Goal: Task Accomplishment & Management: Use online tool/utility

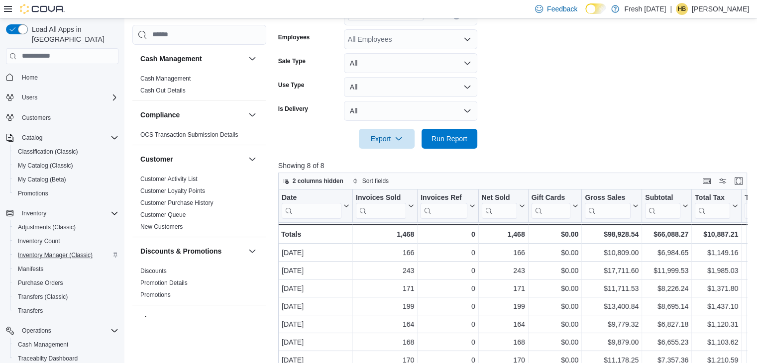
scroll to position [582, 0]
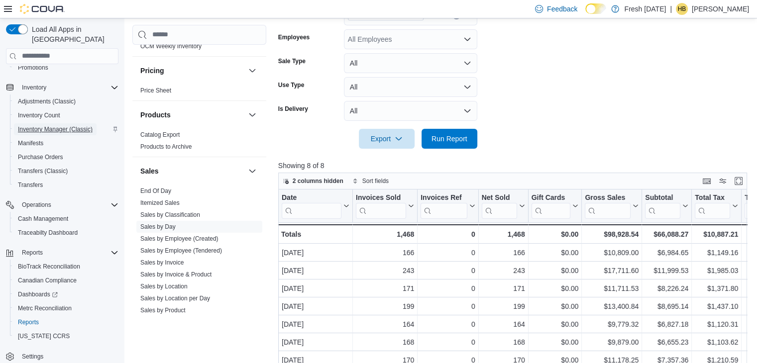
click at [52, 125] on span "Inventory Manager (Classic)" at bounding box center [55, 129] width 75 height 8
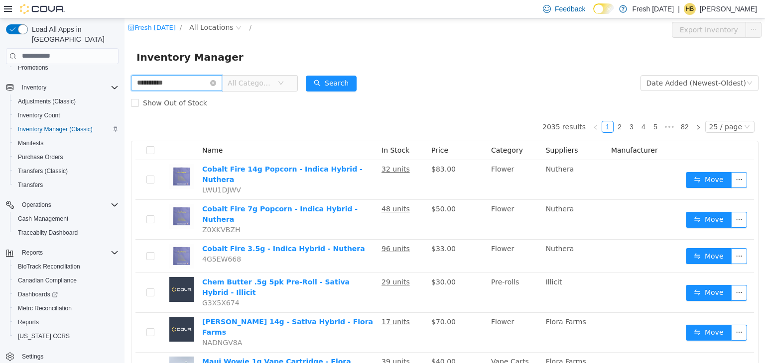
type input "**********"
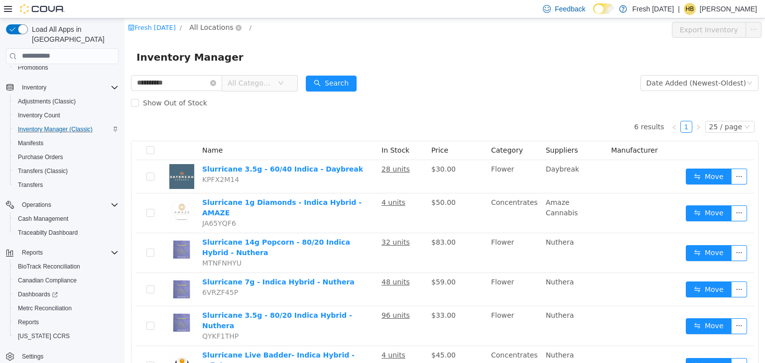
click at [220, 29] on span "All Locations" at bounding box center [211, 26] width 44 height 11
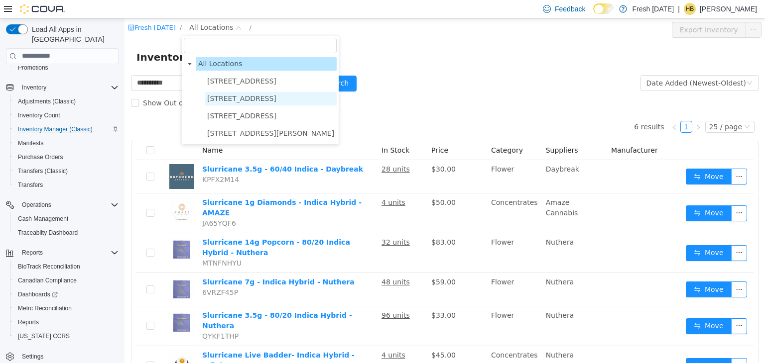
click at [227, 96] on span "1407 Cinnamon Hill Lane" at bounding box center [241, 98] width 69 height 8
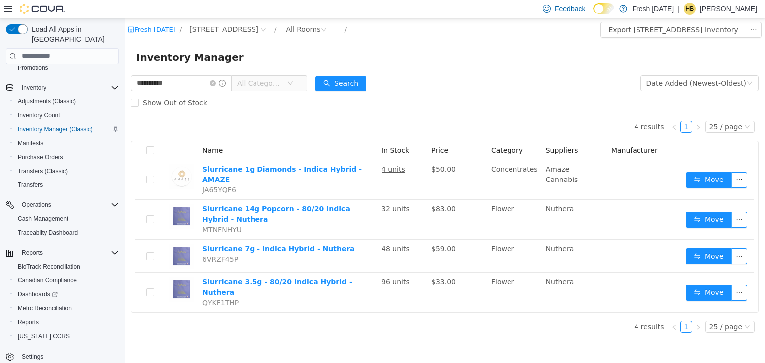
click at [442, 66] on div "Inventory Manager" at bounding box center [444, 57] width 640 height 32
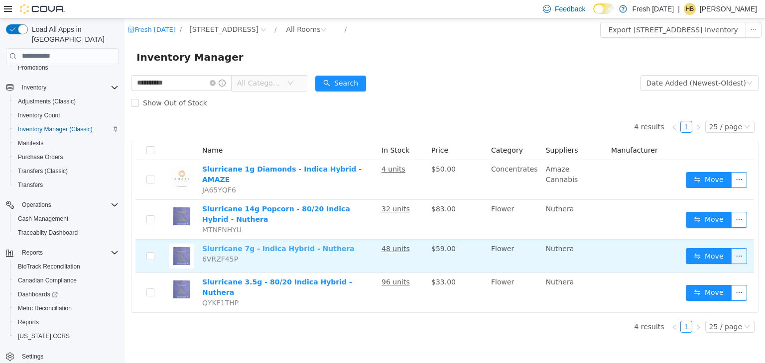
click at [313, 244] on link "Slurricane 7g - Indica Hybrid - Nuthera" at bounding box center [278, 248] width 152 height 8
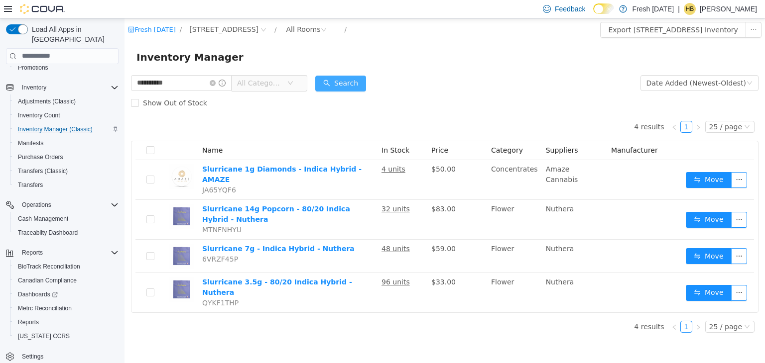
click at [355, 77] on button "Search" at bounding box center [340, 83] width 51 height 16
click at [435, 86] on form "**********" at bounding box center [444, 93] width 627 height 40
click at [497, 67] on div "Inventory Manager" at bounding box center [444, 57] width 640 height 32
click at [216, 84] on icon "icon: close-circle" at bounding box center [213, 83] width 6 height 6
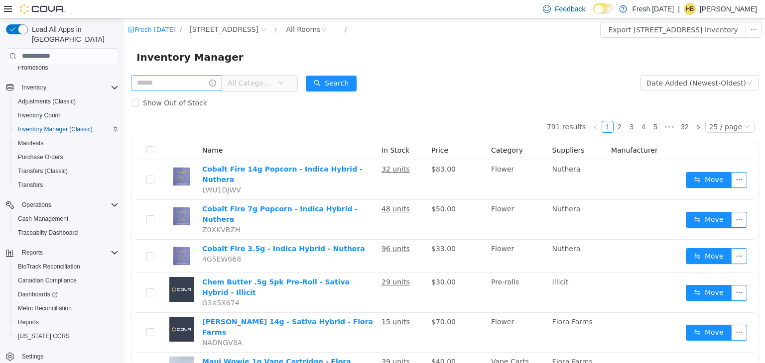
click at [426, 103] on div "Show Out of Stock" at bounding box center [444, 103] width 627 height 20
click at [36, 249] on span "Reports" at bounding box center [32, 253] width 21 height 8
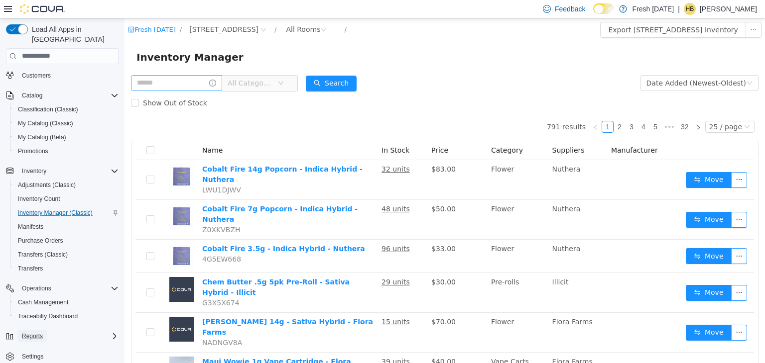
click at [34, 333] on span "Reports" at bounding box center [32, 337] width 21 height 8
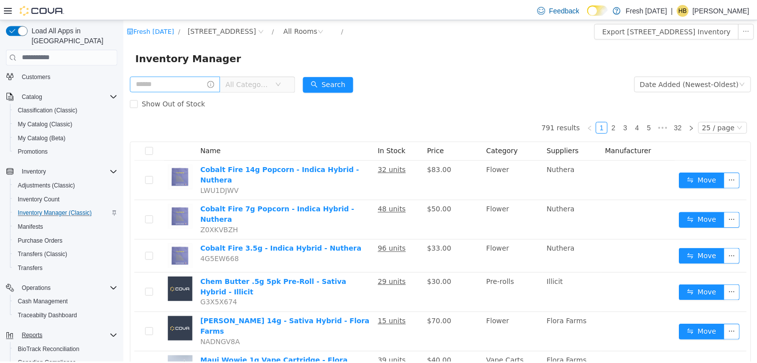
scroll to position [126, 0]
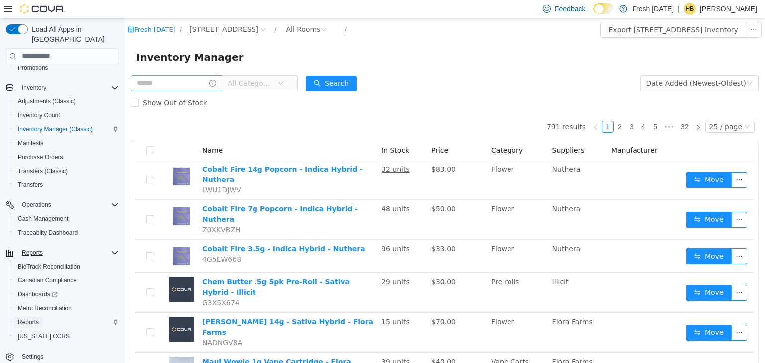
click at [24, 319] on span "Reports" at bounding box center [28, 323] width 21 height 8
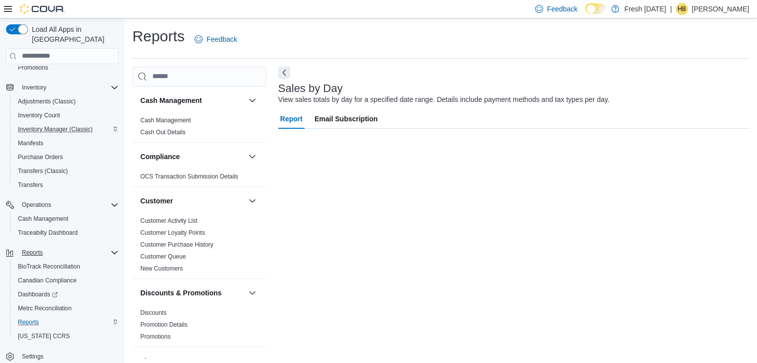
scroll to position [98, 0]
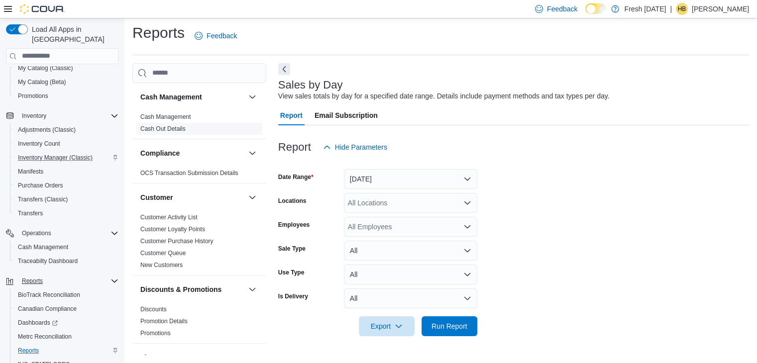
click at [171, 127] on link "Cash Out Details" at bounding box center [162, 128] width 45 height 7
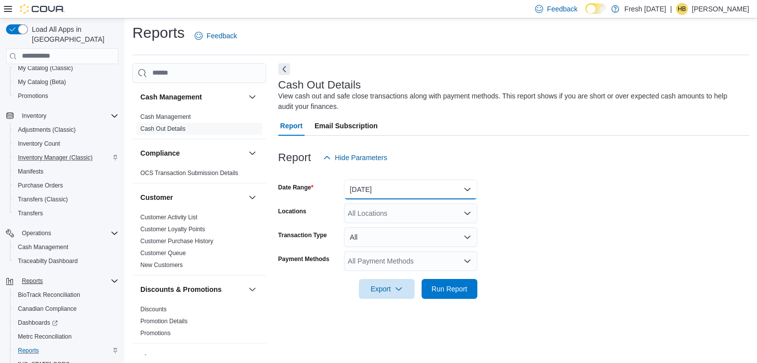
click at [428, 189] on button "Today" at bounding box center [410, 190] width 133 height 20
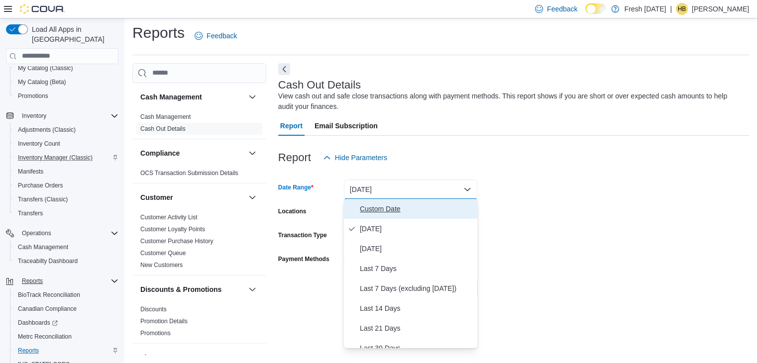
click at [404, 213] on span "Custom Date" at bounding box center [417, 209] width 114 height 12
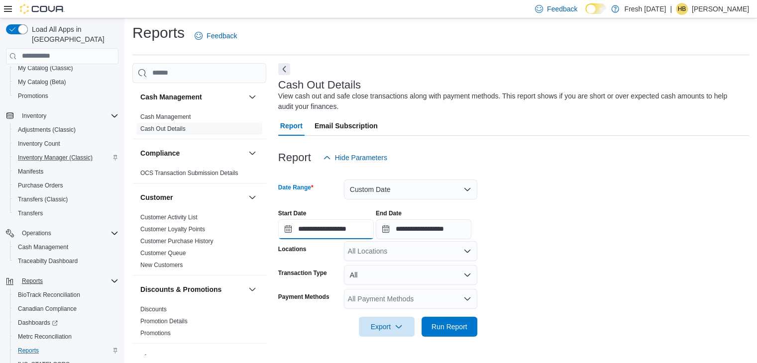
click at [341, 236] on input "**********" at bounding box center [326, 230] width 96 height 20
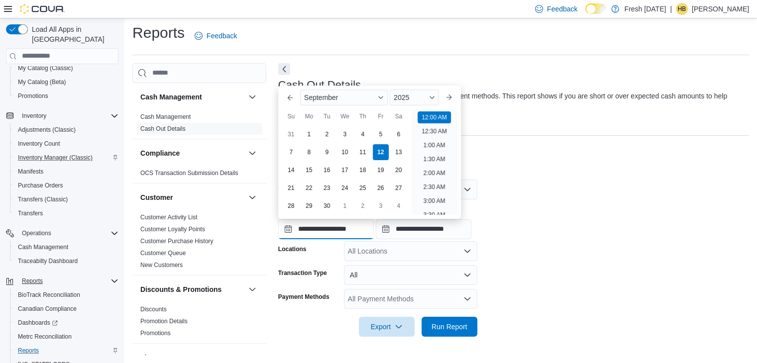
scroll to position [31, 0]
click at [286, 98] on button "Previous Month" at bounding box center [290, 98] width 16 height 16
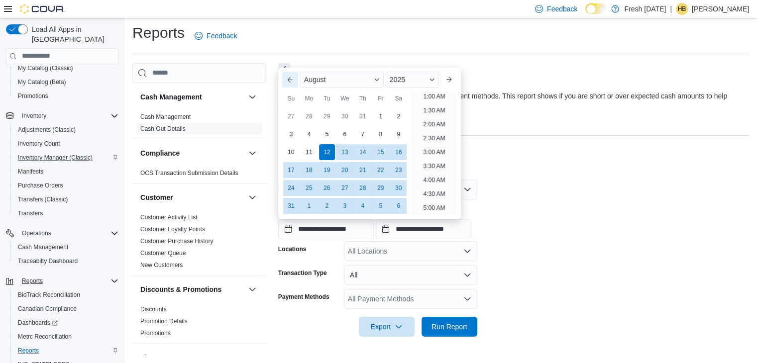
scroll to position [2, 0]
click at [396, 191] on div "30" at bounding box center [398, 188] width 17 height 17
type input "**********"
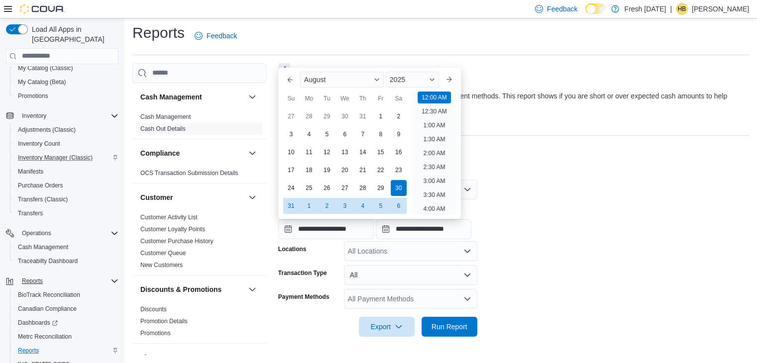
click at [516, 168] on div at bounding box center [513, 174] width 471 height 12
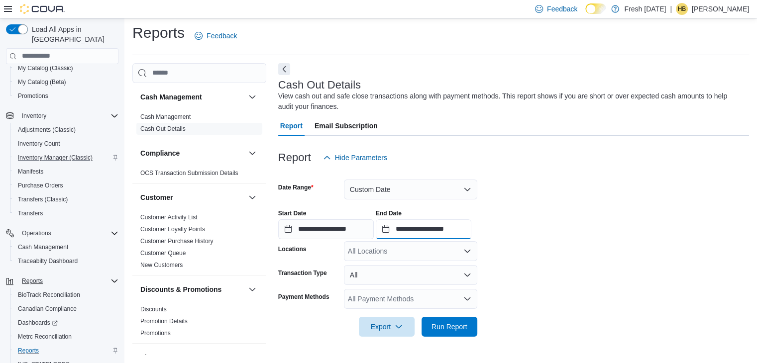
click at [447, 233] on input "**********" at bounding box center [424, 230] width 96 height 20
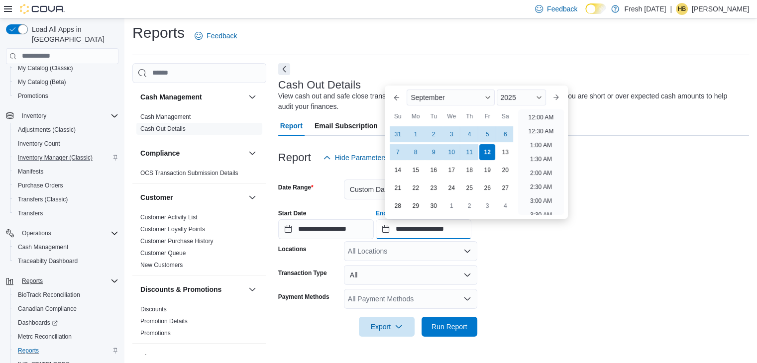
scroll to position [566, 0]
click at [506, 134] on div "6" at bounding box center [505, 134] width 17 height 17
type input "**********"
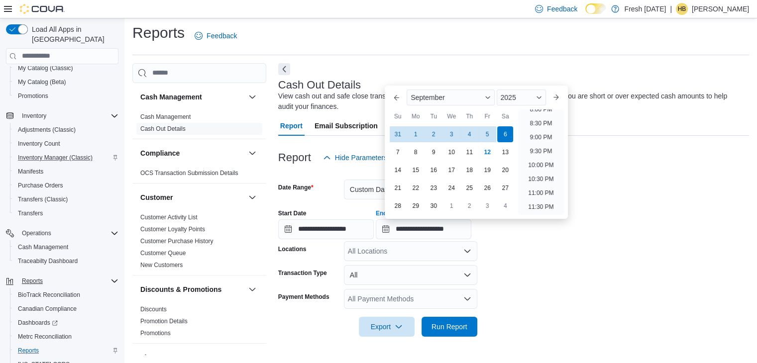
click at [625, 223] on div "**********" at bounding box center [513, 221] width 471 height 38
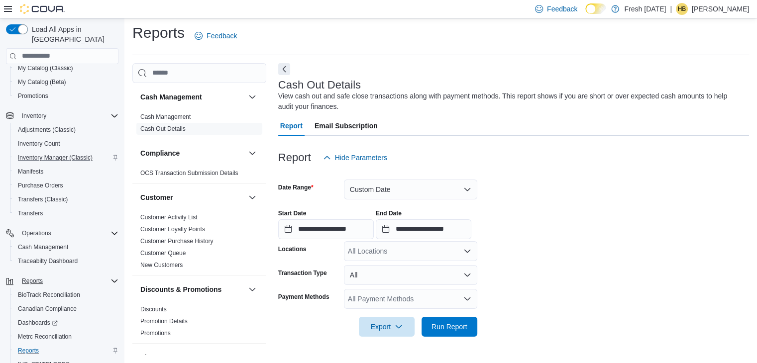
click at [444, 253] on div "All Locations" at bounding box center [410, 251] width 133 height 20
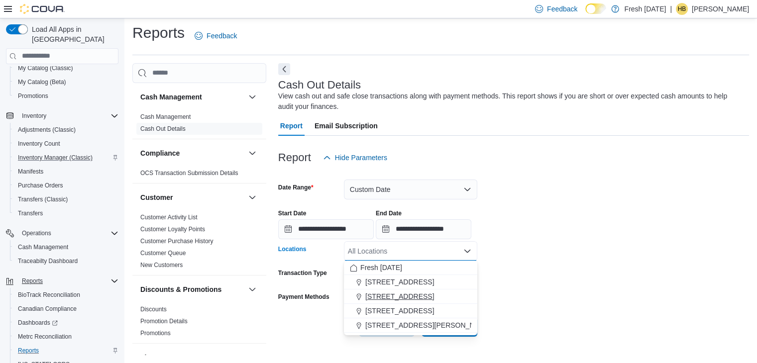
click at [412, 297] on span "1407 Cinnamon Hill Lane" at bounding box center [399, 297] width 69 height 10
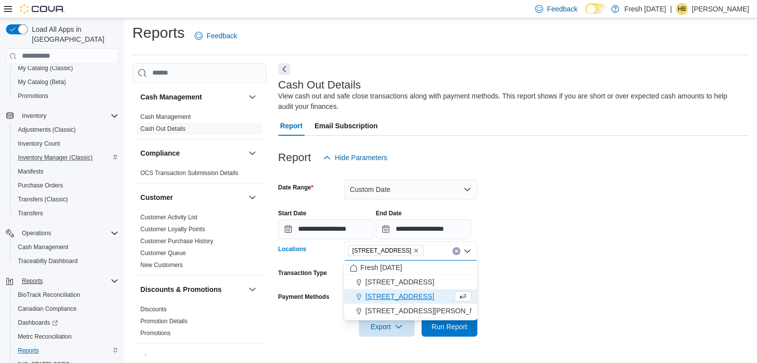
click at [561, 235] on div "**********" at bounding box center [513, 221] width 471 height 38
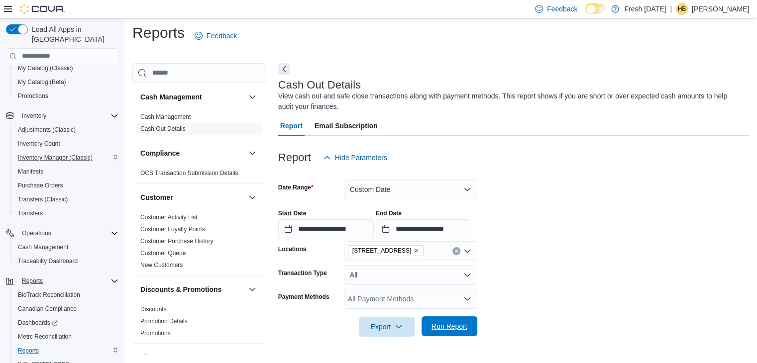
click at [455, 332] on span "Run Report" at bounding box center [450, 327] width 44 height 20
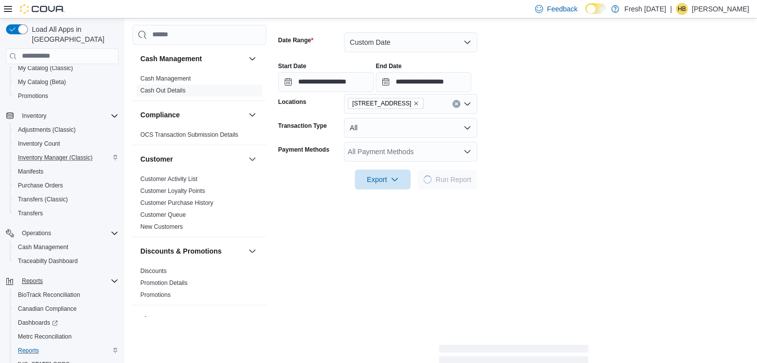
scroll to position [152, 0]
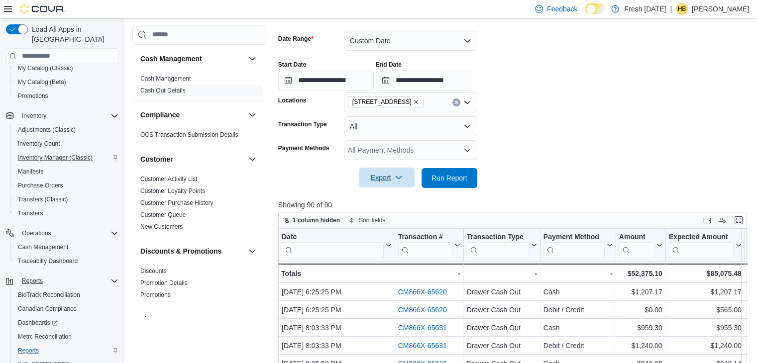
click at [378, 179] on span "Export" at bounding box center [387, 178] width 44 height 20
click at [383, 192] on button "Export to Excel" at bounding box center [388, 198] width 57 height 20
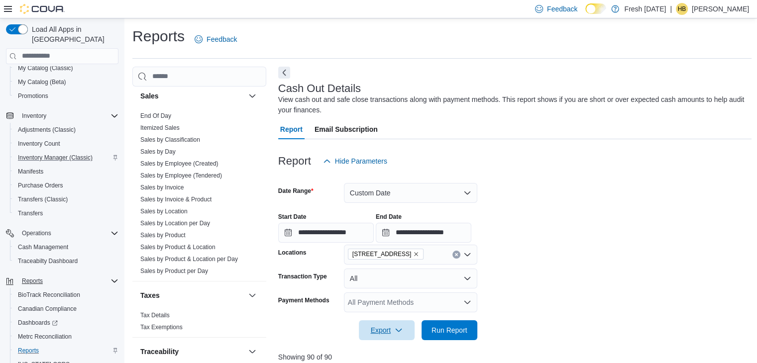
scroll to position [697, 0]
click at [171, 129] on link "Itemized Sales" at bounding box center [159, 129] width 39 height 7
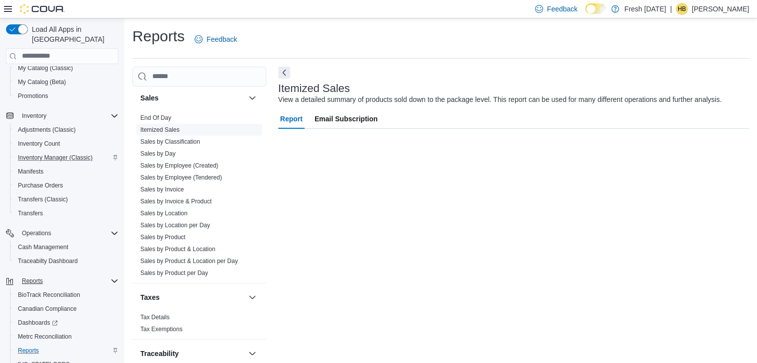
scroll to position [23, 0]
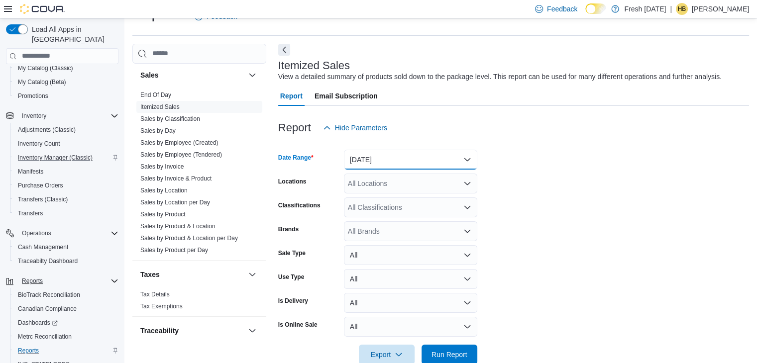
click at [403, 162] on button "Yesterday" at bounding box center [410, 160] width 133 height 20
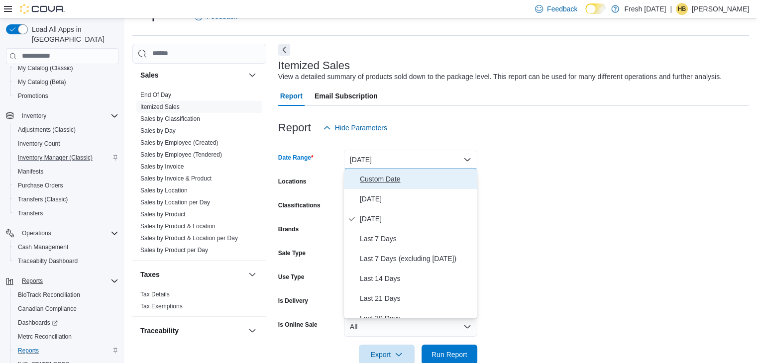
click at [387, 182] on span "Custom Date" at bounding box center [417, 179] width 114 height 12
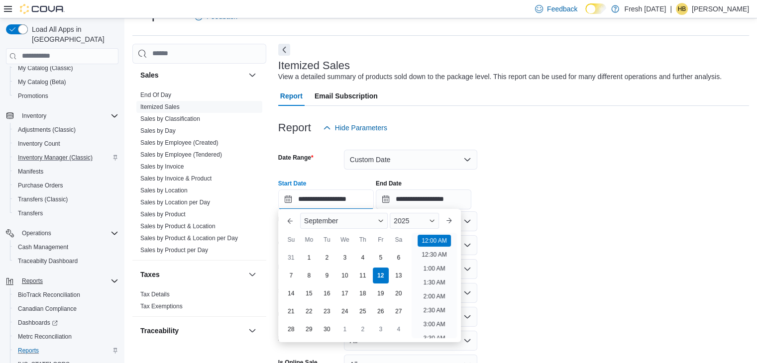
click at [359, 198] on input "**********" at bounding box center [326, 200] width 96 height 20
click at [285, 221] on button "Previous Month" at bounding box center [290, 221] width 16 height 16
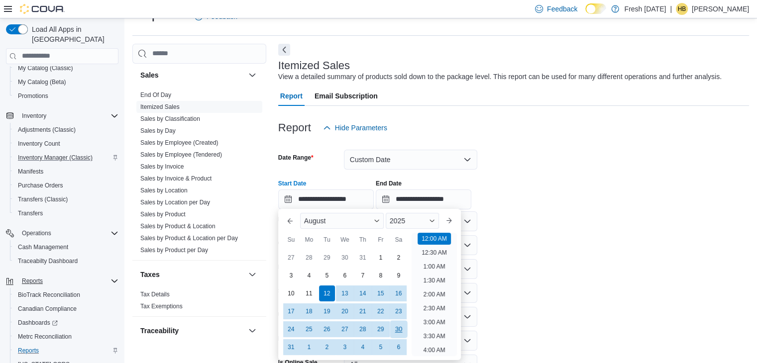
click at [397, 334] on div "30" at bounding box center [398, 329] width 17 height 17
type input "**********"
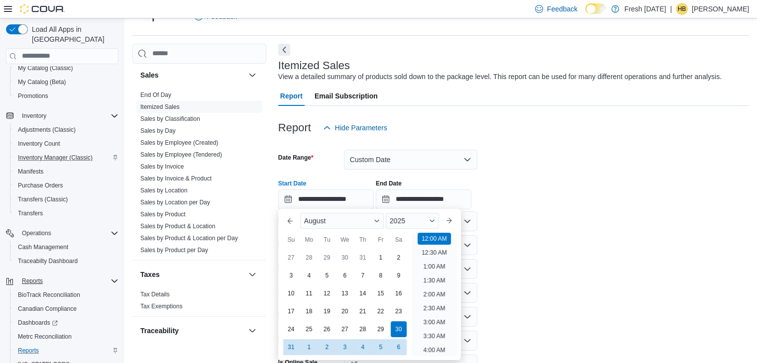
click at [603, 217] on form "**********" at bounding box center [513, 270] width 471 height 265
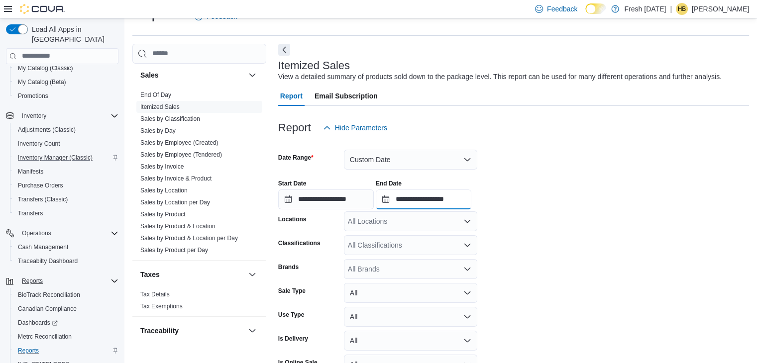
click at [448, 206] on input "**********" at bounding box center [424, 200] width 96 height 20
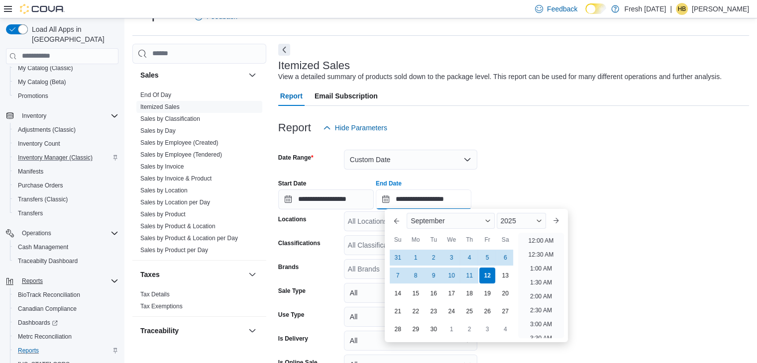
scroll to position [566, 0]
click at [506, 260] on div "6" at bounding box center [505, 257] width 17 height 17
type input "**********"
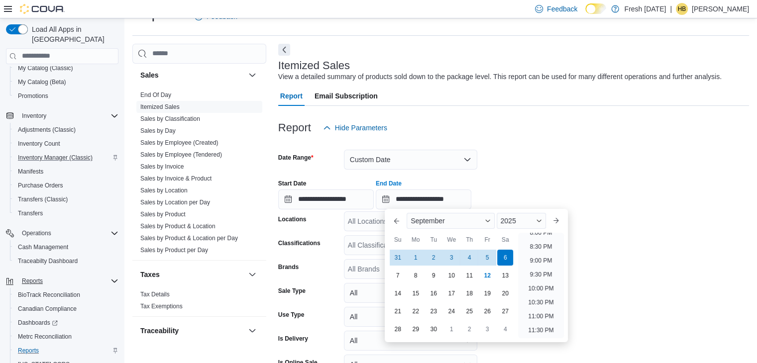
click at [562, 157] on form "**********" at bounding box center [513, 270] width 471 height 265
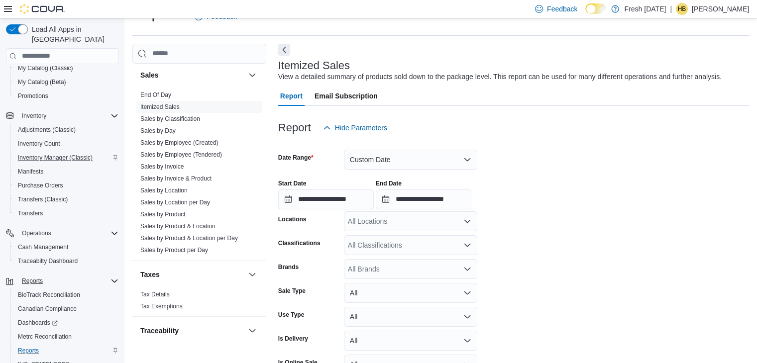
click at [437, 220] on div "All Locations" at bounding box center [410, 222] width 133 height 20
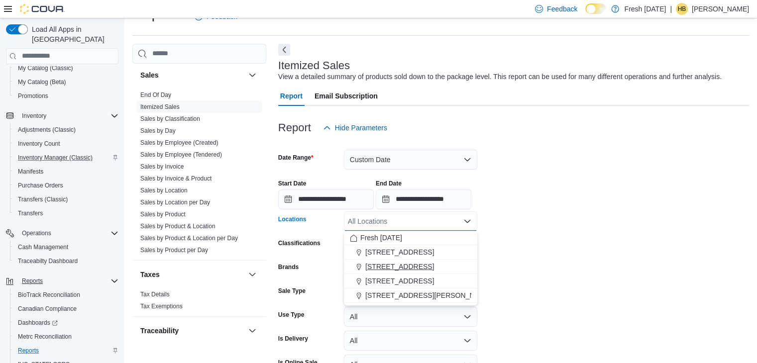
click at [419, 267] on span "1407 Cinnamon Hill Lane" at bounding box center [399, 267] width 69 height 10
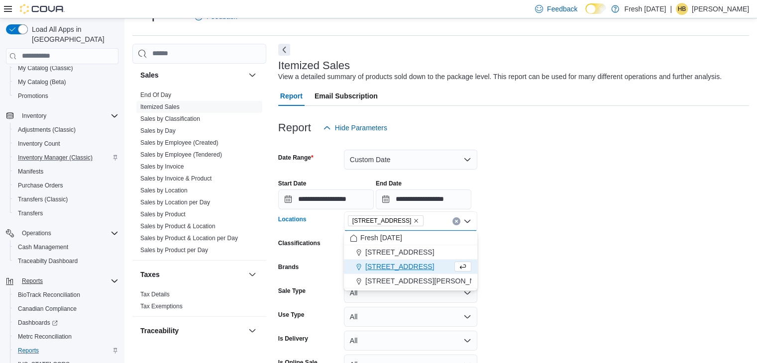
click at [542, 208] on div "**********" at bounding box center [513, 191] width 471 height 38
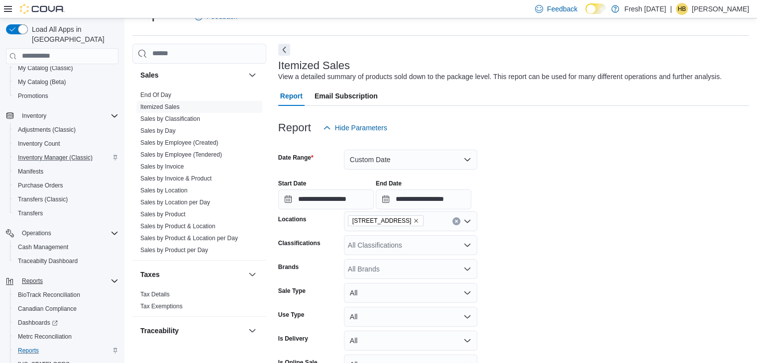
scroll to position [82, 0]
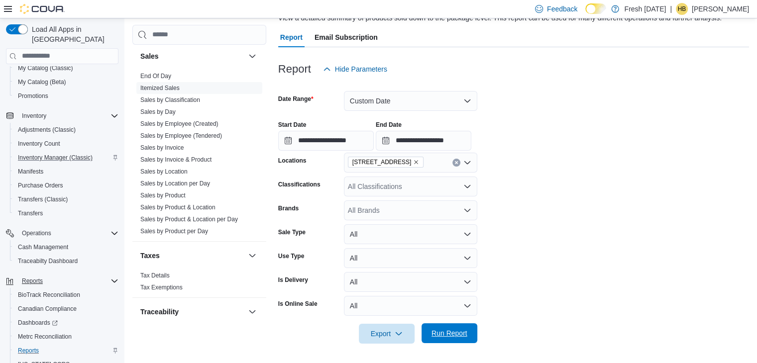
click at [457, 337] on span "Run Report" at bounding box center [450, 334] width 36 height 10
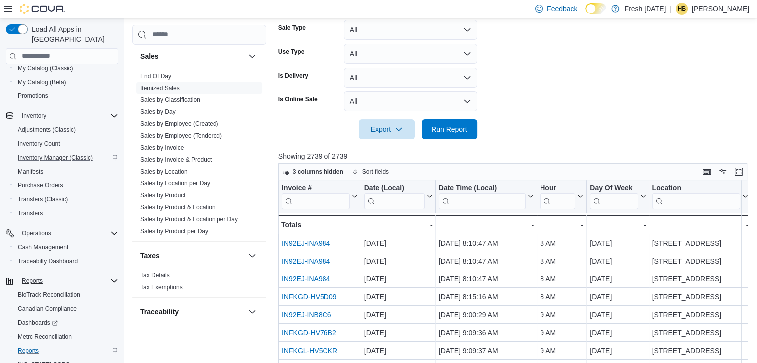
scroll to position [287, 0]
click at [400, 128] on icon "button" at bounding box center [399, 128] width 8 height 8
click at [398, 147] on span "Export to Excel" at bounding box center [388, 148] width 45 height 8
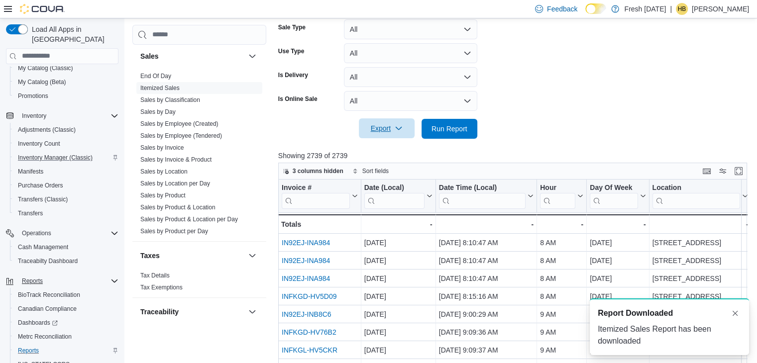
scroll to position [0, 0]
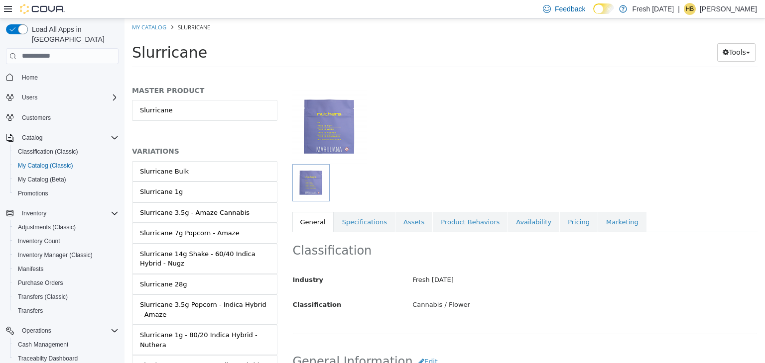
scroll to position [78, 0]
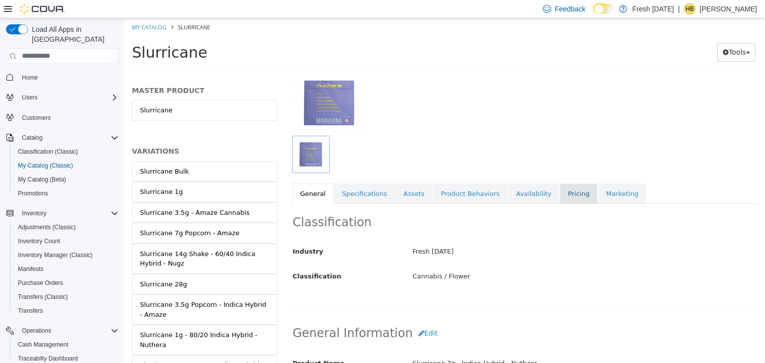
click at [560, 193] on link "Pricing" at bounding box center [579, 193] width 38 height 21
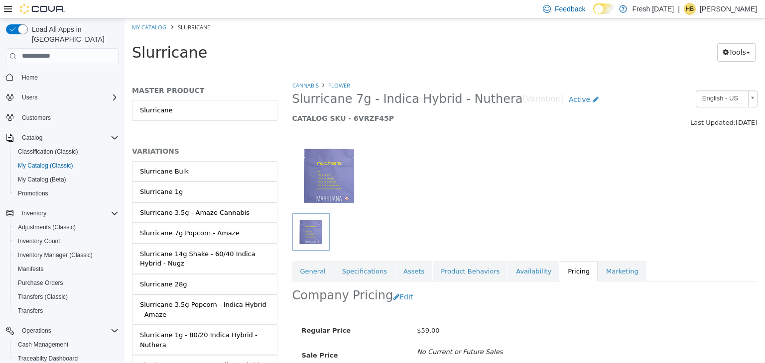
scroll to position [73, 0]
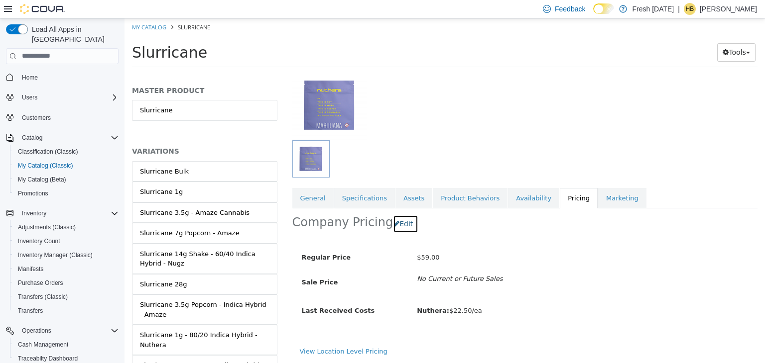
click at [393, 222] on button "Edit" at bounding box center [405, 224] width 25 height 18
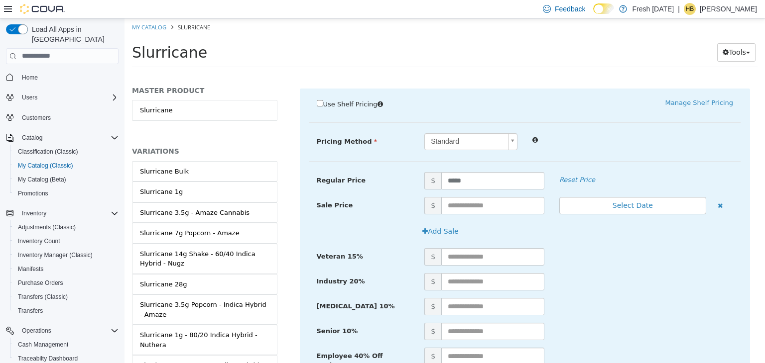
scroll to position [222, 0]
click at [480, 176] on input "*****" at bounding box center [492, 179] width 103 height 17
type input "**"
click at [637, 145] on div "Standard *" at bounding box center [579, 140] width 324 height 17
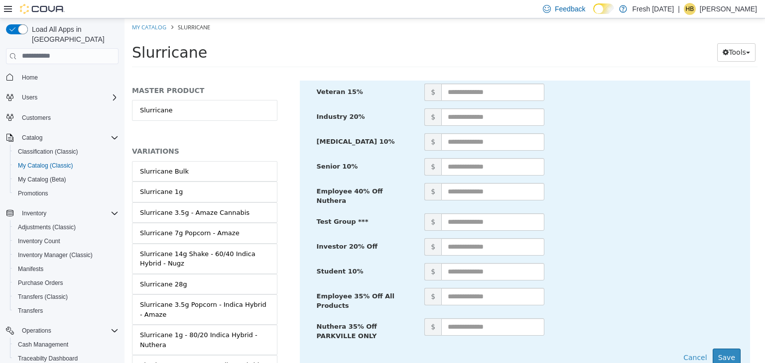
scroll to position [420, 0]
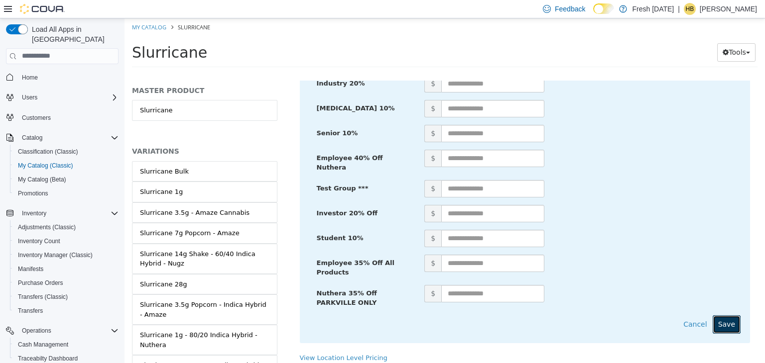
click at [721, 323] on button "Save" at bounding box center [727, 324] width 28 height 18
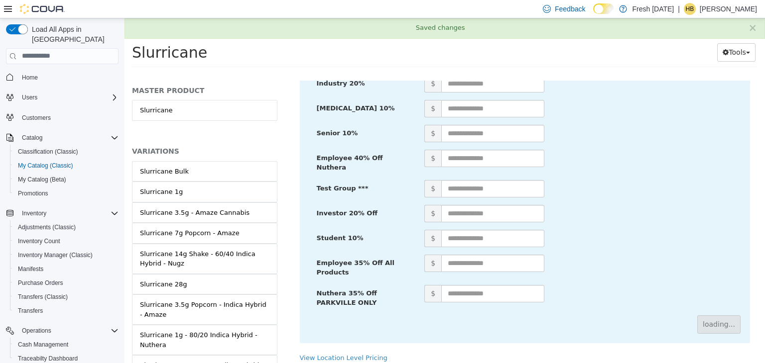
scroll to position [73, 0]
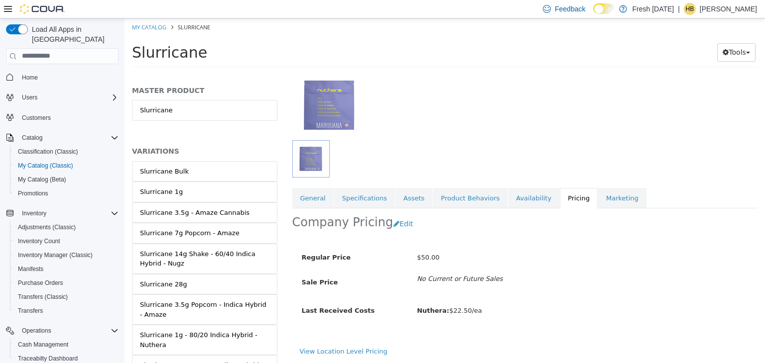
click at [652, 147] on div at bounding box center [484, 158] width 385 height 37
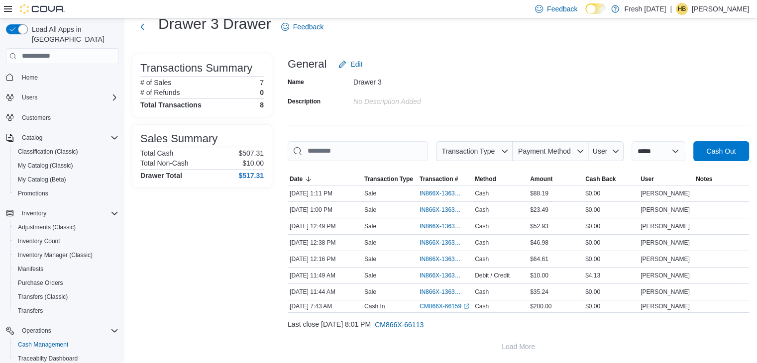
scroll to position [98, 0]
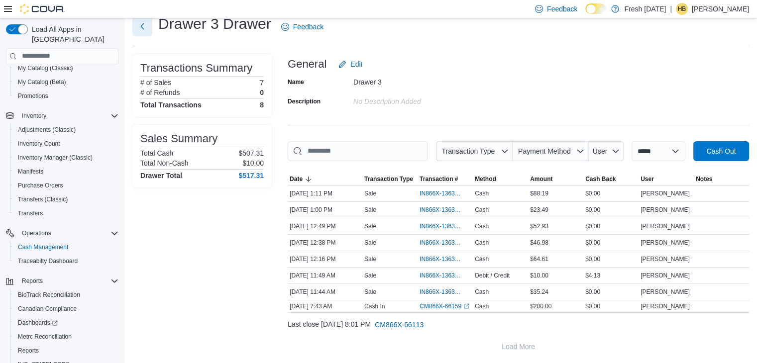
click at [143, 21] on button "Next" at bounding box center [142, 26] width 20 height 20
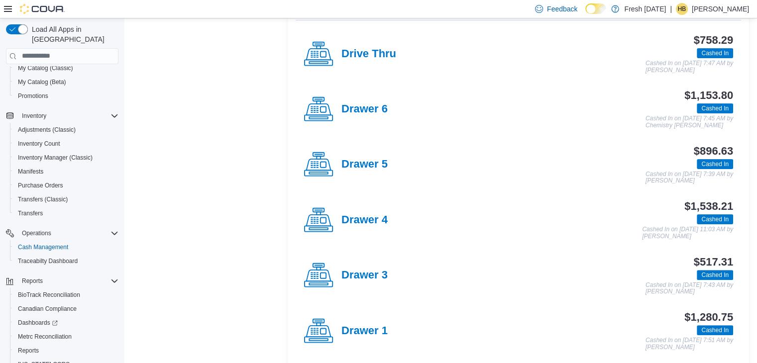
scroll to position [228, 0]
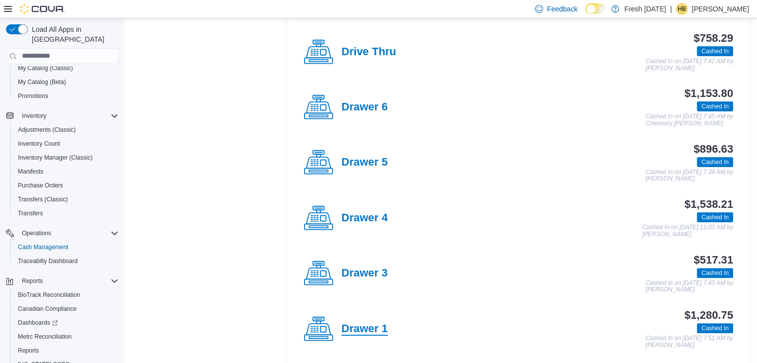
click at [369, 327] on h4 "Drawer 1" at bounding box center [365, 329] width 46 height 13
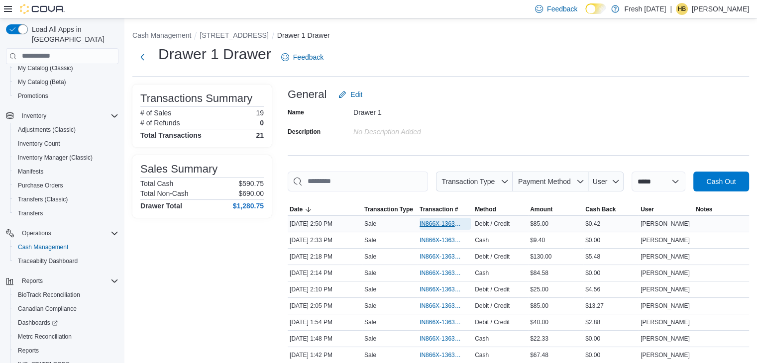
click at [436, 224] on span "IN866X-1363164" at bounding box center [440, 224] width 41 height 8
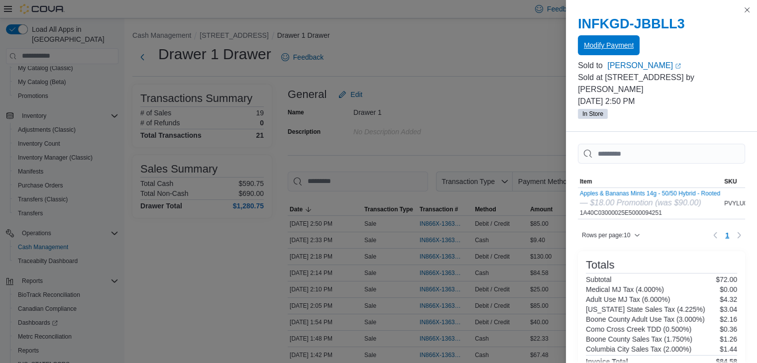
click at [609, 47] on span "Modify Payment" at bounding box center [609, 45] width 50 height 10
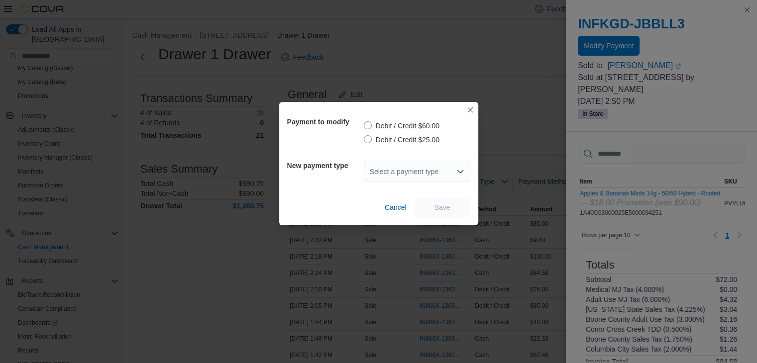
click at [386, 121] on label "Debit / Credit $60.00" at bounding box center [402, 126] width 76 height 12
click at [454, 177] on div "Select a payment type" at bounding box center [417, 172] width 107 height 20
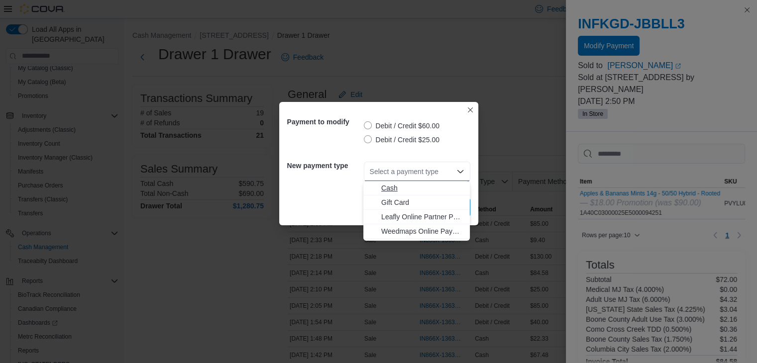
click at [406, 189] on span "Cash" at bounding box center [422, 188] width 83 height 10
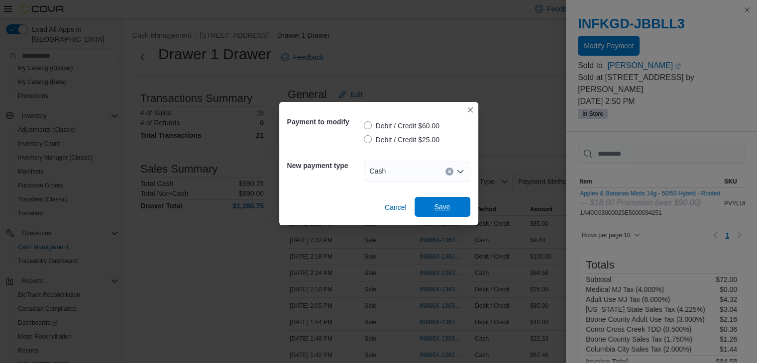
click at [448, 211] on span "Save" at bounding box center [443, 207] width 16 height 10
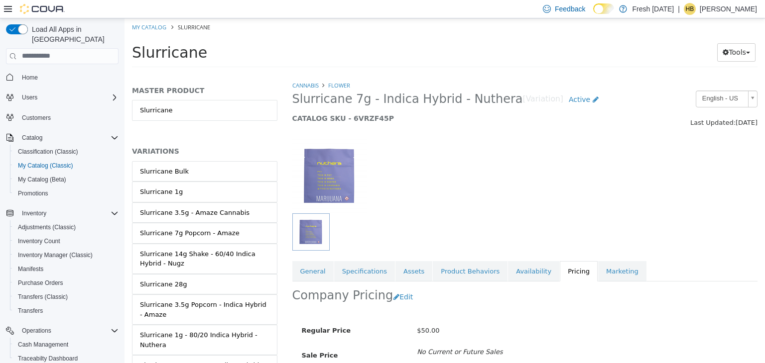
scroll to position [73, 0]
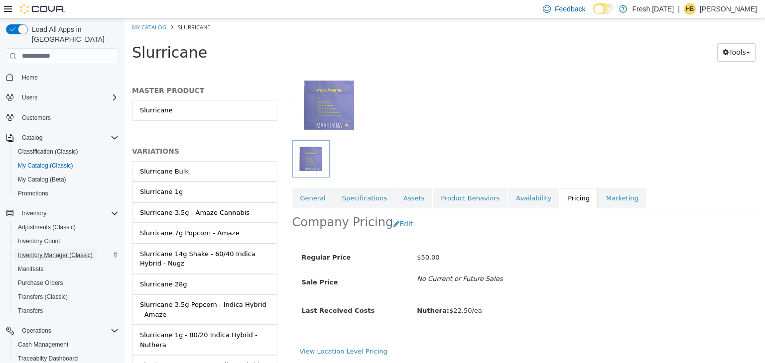
click at [63, 251] on span "Inventory Manager (Classic)" at bounding box center [55, 255] width 75 height 8
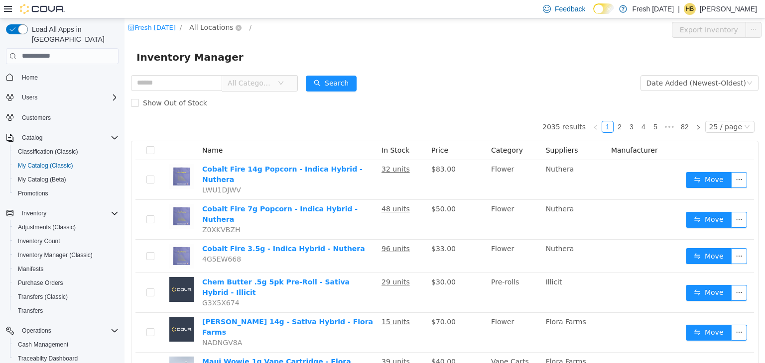
click at [206, 28] on span "All Locations" at bounding box center [211, 26] width 44 height 11
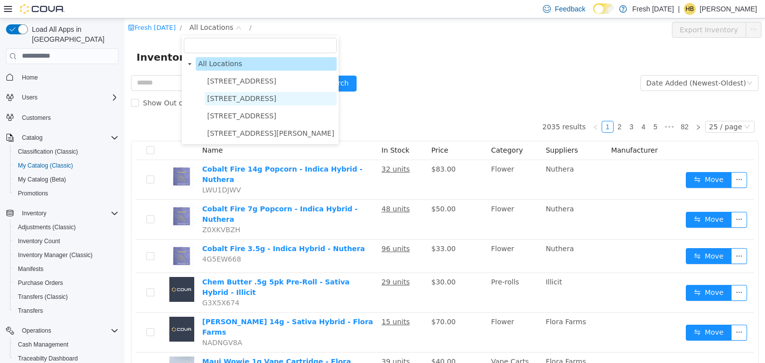
click at [222, 96] on span "1407 Cinnamon Hill Lane" at bounding box center [241, 98] width 69 height 8
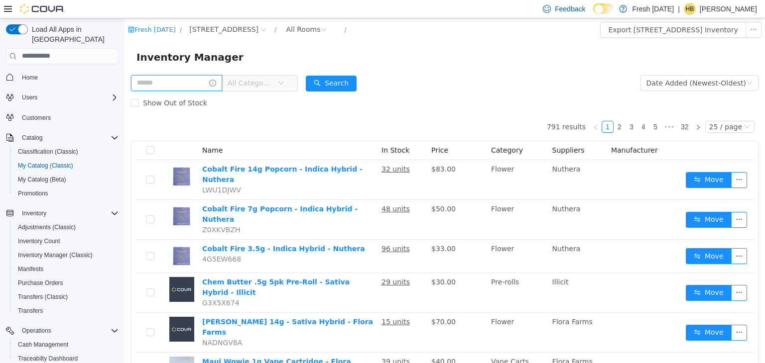
click at [178, 88] on input "text" at bounding box center [176, 83] width 91 height 16
type input "*****"
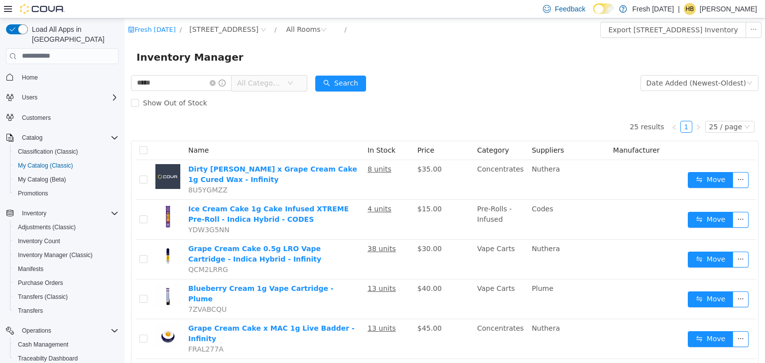
click at [280, 87] on span "All Categories" at bounding box center [259, 83] width 45 height 10
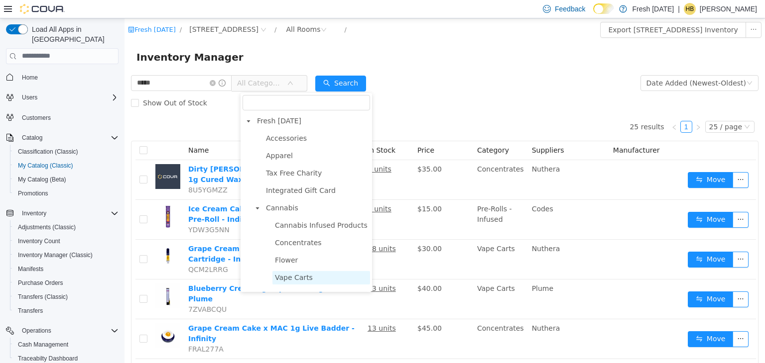
click at [297, 276] on span "Vape Carts" at bounding box center [294, 277] width 38 height 8
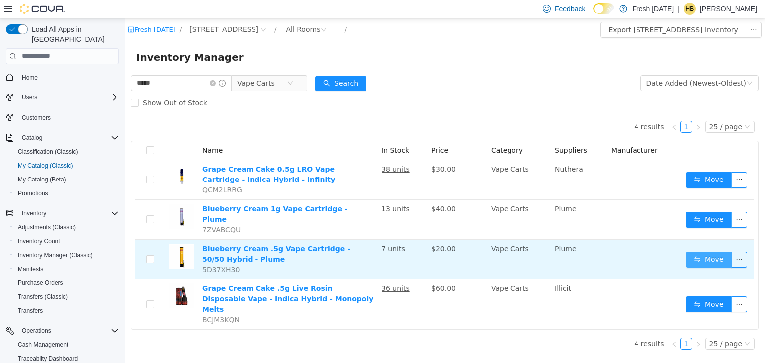
click at [703, 256] on button "Move" at bounding box center [709, 259] width 46 height 16
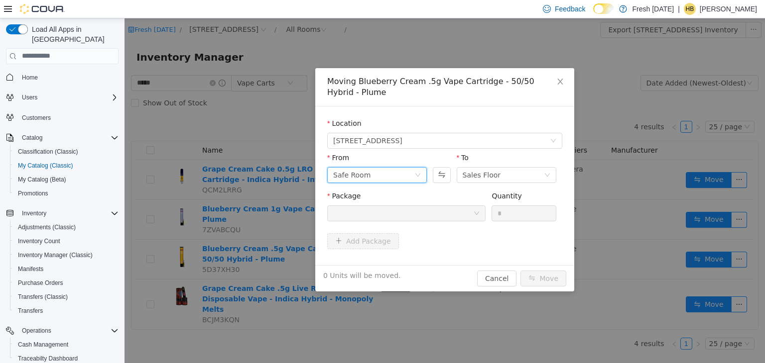
click at [414, 173] on div "Safe Room" at bounding box center [373, 174] width 81 height 15
click at [380, 261] on li "Vendor Samples" at bounding box center [377, 258] width 100 height 16
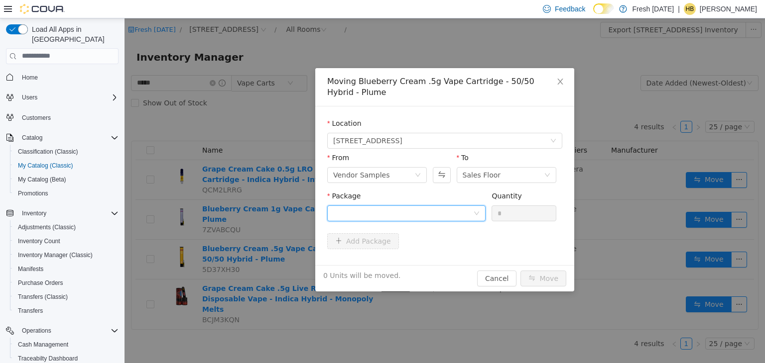
click at [458, 213] on div at bounding box center [403, 213] width 140 height 15
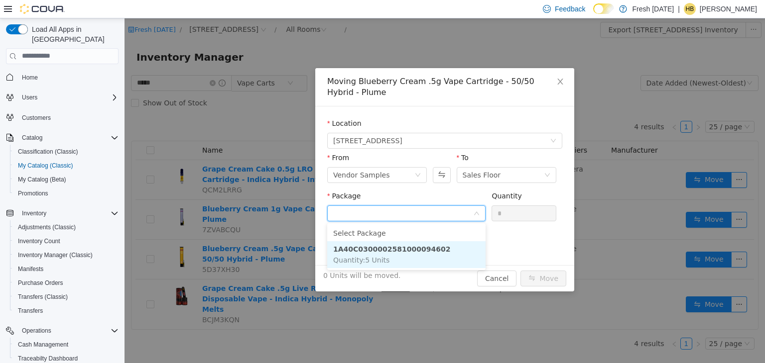
click at [414, 258] on li "1A40C0300002581000094602 Quantity : 5 Units" at bounding box center [406, 254] width 158 height 27
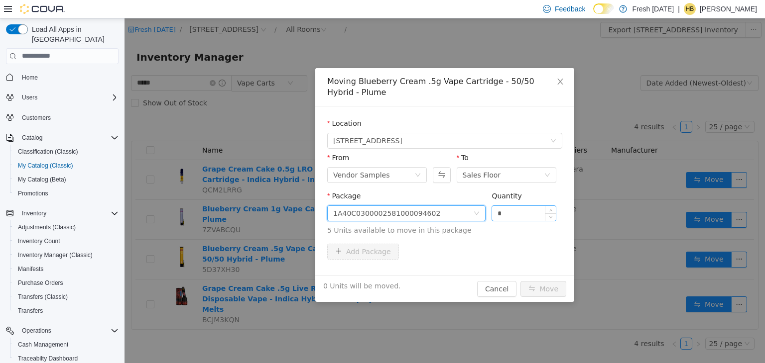
click at [521, 217] on input "*" at bounding box center [524, 213] width 64 height 15
type input "**"
click at [520, 281] on button "Move" at bounding box center [543, 289] width 46 height 16
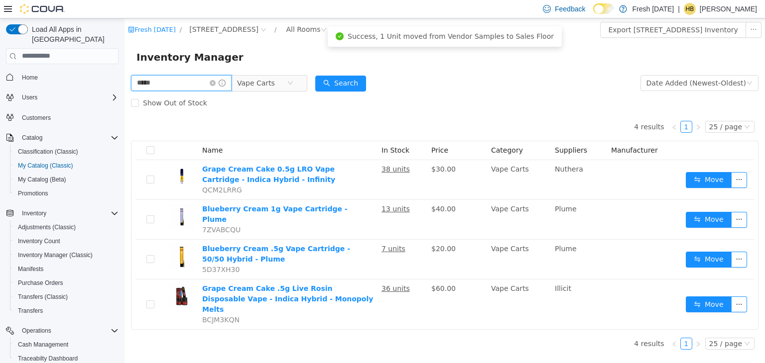
click at [157, 88] on input "*****" at bounding box center [181, 83] width 101 height 16
type input "****"
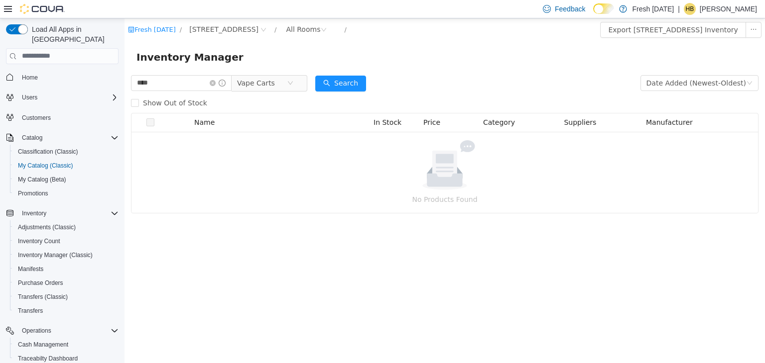
click at [275, 47] on div "Inventory Manager" at bounding box center [444, 57] width 640 height 32
click at [301, 49] on div "Inventory Manager" at bounding box center [444, 57] width 616 height 16
click at [328, 52] on div "Inventory Manager" at bounding box center [444, 57] width 616 height 16
click at [386, 55] on div "Inventory Manager" at bounding box center [444, 57] width 616 height 16
